Goal: Check status: Check status

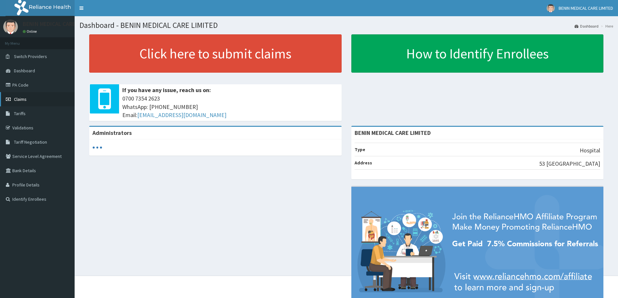
click at [18, 103] on link "Claims" at bounding box center [37, 99] width 75 height 14
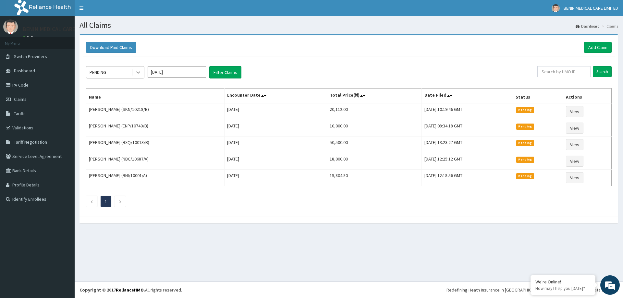
click at [136, 73] on icon at bounding box center [138, 72] width 6 height 6
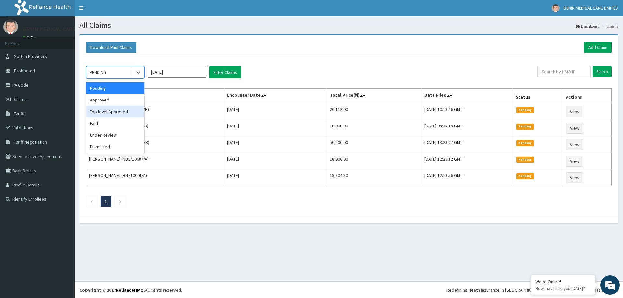
click at [185, 72] on input "Oct 2025" at bounding box center [177, 72] width 58 height 12
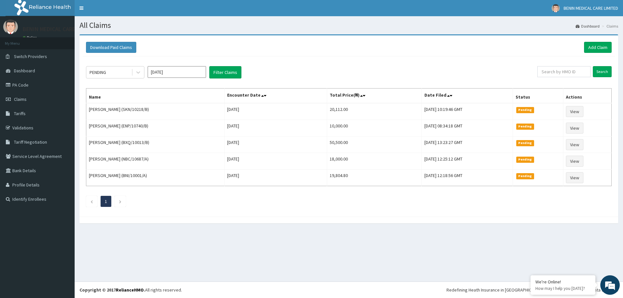
click at [197, 55] on div "Download Paid Claims Add Claim" at bounding box center [349, 48] width 532 height 18
click at [179, 77] on input "Oct 2025" at bounding box center [177, 72] width 58 height 12
click at [193, 129] on div "Sep" at bounding box center [195, 126] width 13 height 12
type input "Sep 2025"
click at [222, 68] on button "Filter Claims" at bounding box center [225, 72] width 32 height 12
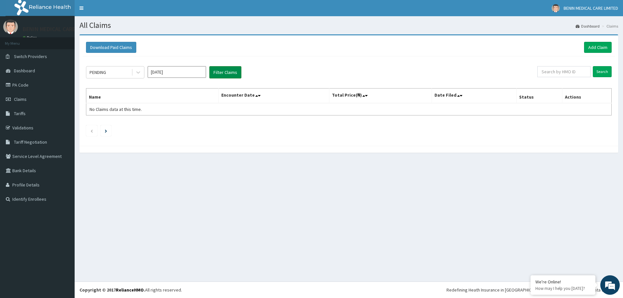
click at [230, 79] on button "Filter Claims" at bounding box center [225, 72] width 32 height 12
click at [225, 72] on button "Filter Claims" at bounding box center [225, 72] width 32 height 12
click at [238, 72] on button "Filter Claims" at bounding box center [225, 72] width 32 height 12
